Goal: Information Seeking & Learning: Check status

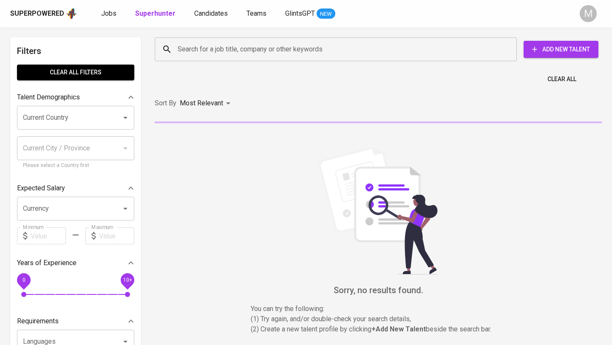
click at [38, 10] on div "Superpowered" at bounding box center [37, 14] width 54 height 10
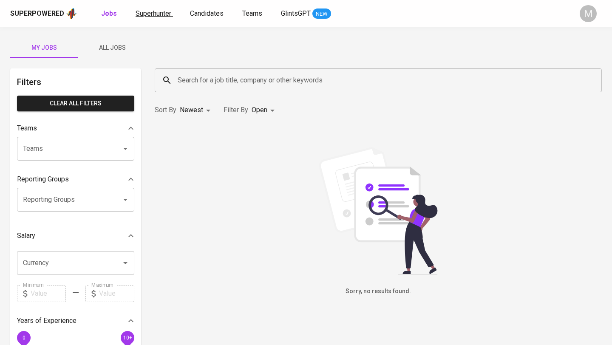
click at [158, 16] on span "Superhunter" at bounding box center [153, 13] width 36 height 8
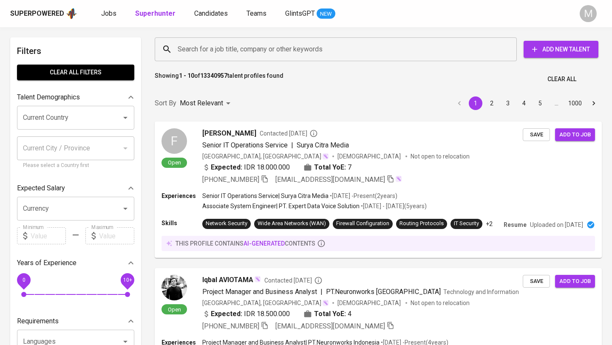
click at [232, 48] on input "Search for a job title, company or other keywords" at bounding box center [337, 49] width 325 height 16
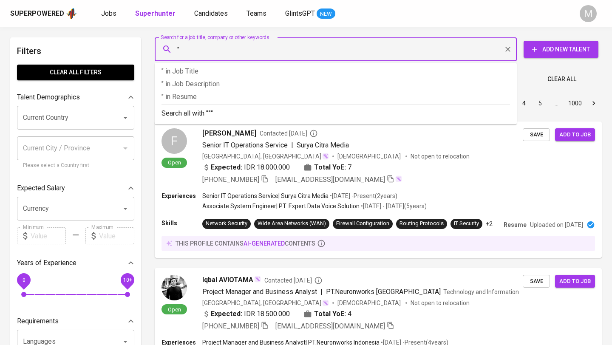
paste input "okksandya@gmail.com"
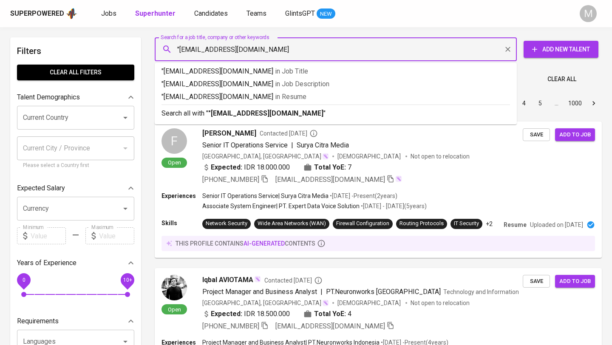
type input ""okksandya@gmail.com""
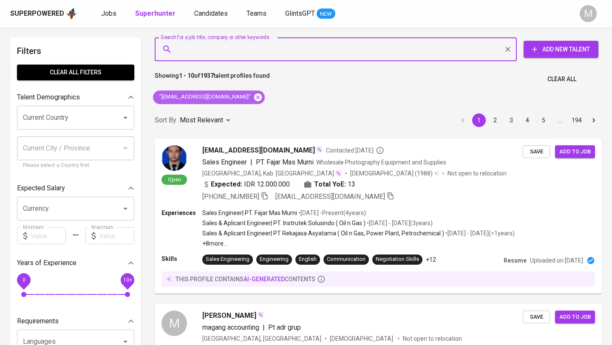
click at [254, 97] on icon at bounding box center [258, 97] width 8 height 8
click at [46, 13] on div "Superpowered" at bounding box center [37, 14] width 54 height 10
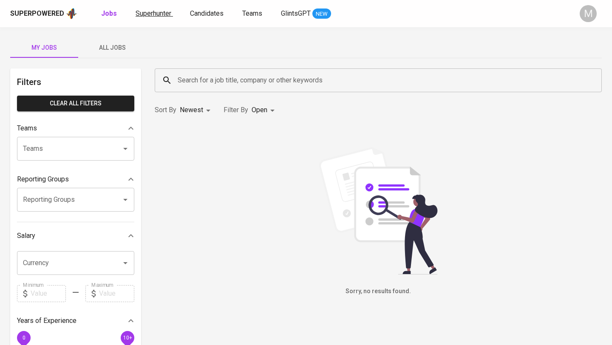
click at [156, 16] on span "Superhunter" at bounding box center [153, 13] width 36 height 8
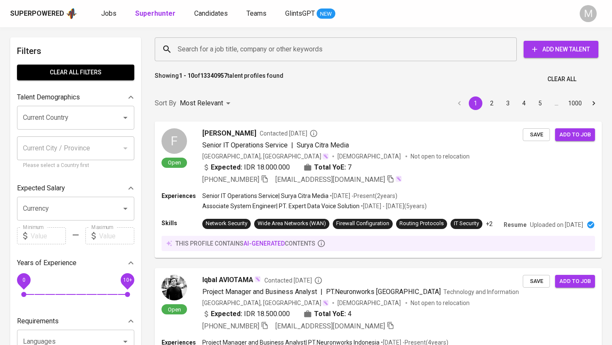
click at [242, 51] on input "Search for a job title, company or other keywords" at bounding box center [337, 49] width 325 height 16
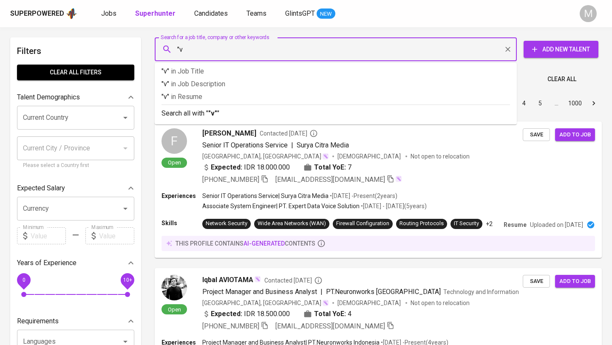
type input """
paste input "okksandya@gmail.com"
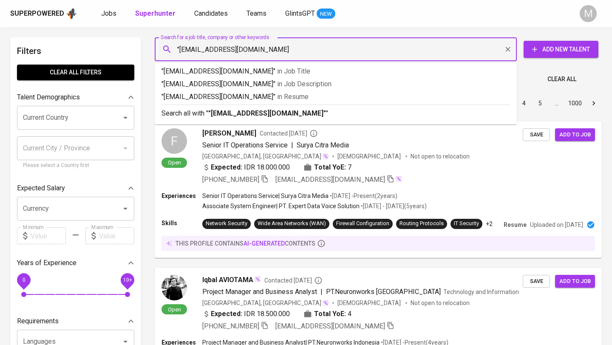
type input ""okksandya@gmail.com""
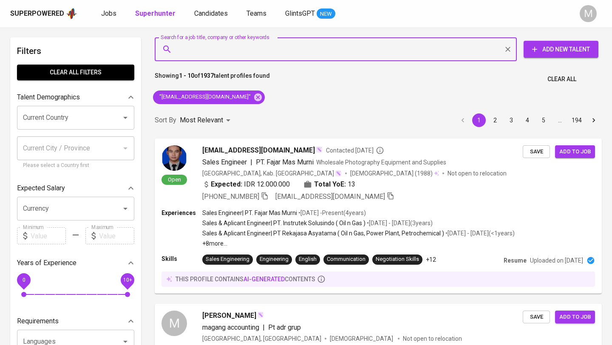
click at [47, 12] on div "Superpowered" at bounding box center [37, 14] width 54 height 10
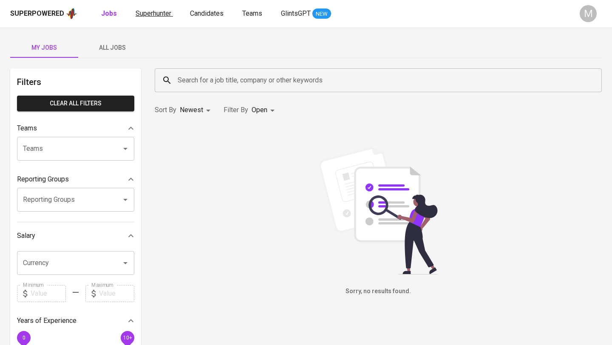
click at [149, 13] on span "Superhunter" at bounding box center [153, 13] width 36 height 8
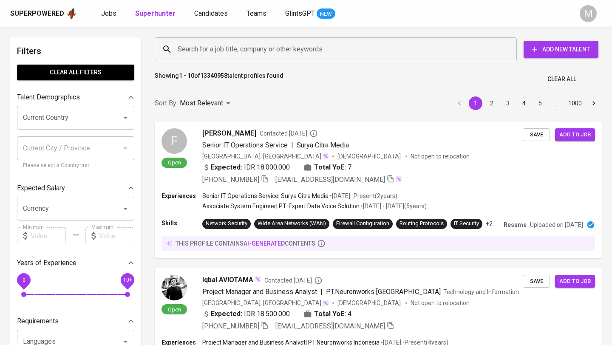
click at [221, 51] on input "Search for a job title, company or other keywords" at bounding box center [337, 49] width 325 height 16
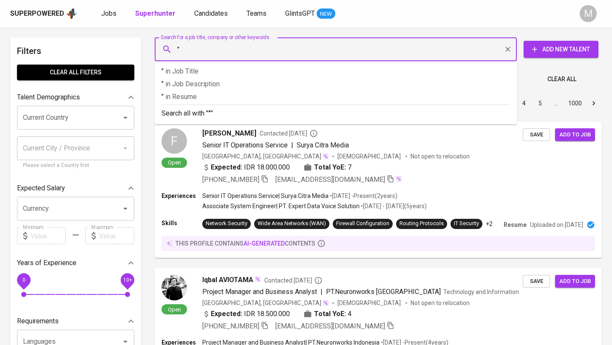
paste input "istarinurfitriani@yahoo.com"
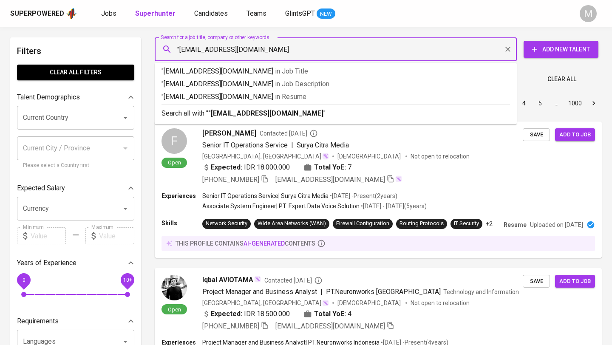
type input ""[EMAIL_ADDRESS][DOMAIN_NAME]""
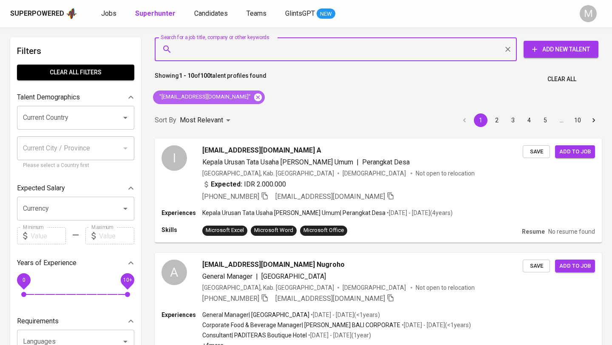
click at [253, 96] on icon at bounding box center [257, 97] width 9 height 9
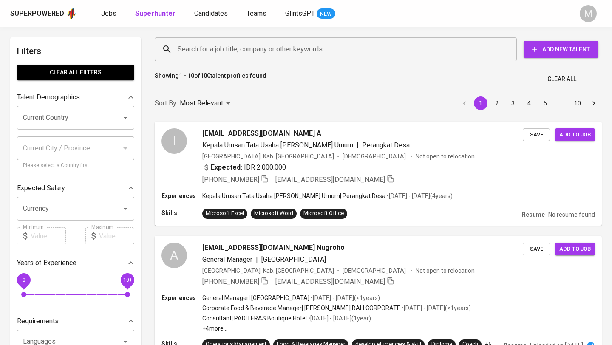
click at [43, 14] on div "Superpowered" at bounding box center [37, 14] width 54 height 10
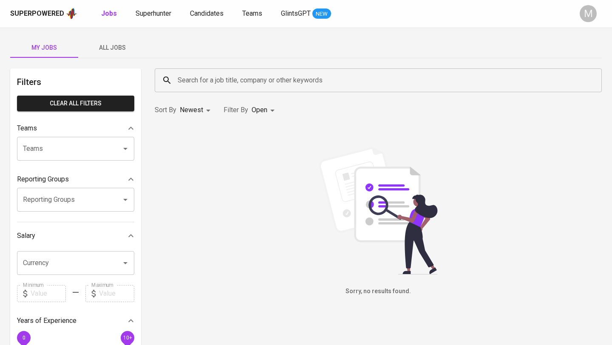
click at [44, 12] on div "Superpowered" at bounding box center [37, 14] width 54 height 10
click at [163, 13] on span "Superhunter" at bounding box center [153, 13] width 36 height 8
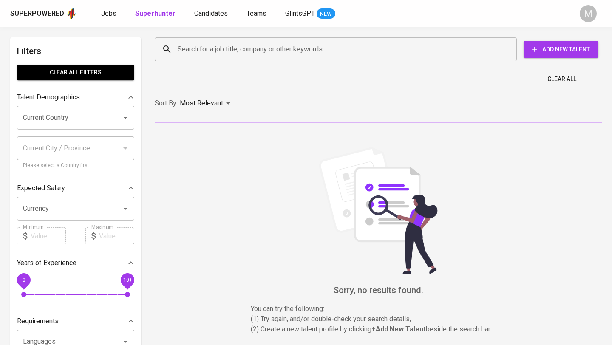
click at [238, 52] on input "Search for a job title, company or other keywords" at bounding box center [337, 49] width 325 height 16
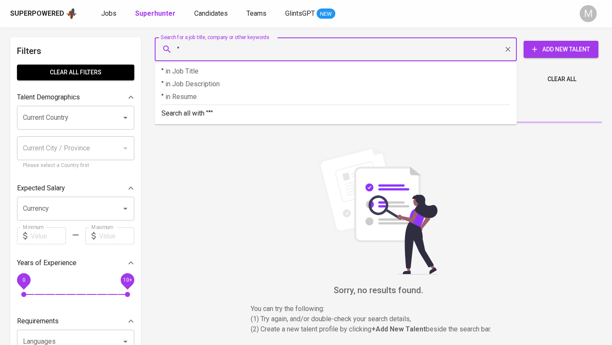
paste input "istarinurfitriani@yahoo.com"
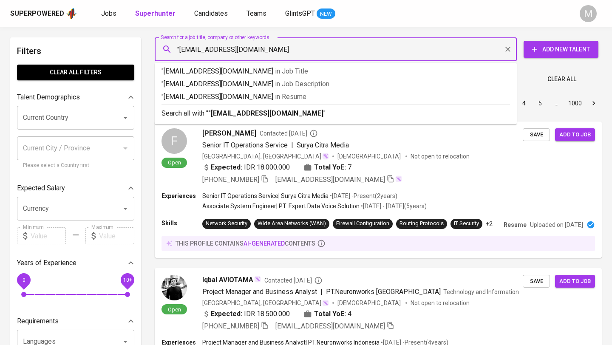
type input ""[EMAIL_ADDRESS][DOMAIN_NAME]""
